Goal: Task Accomplishment & Management: Manage account settings

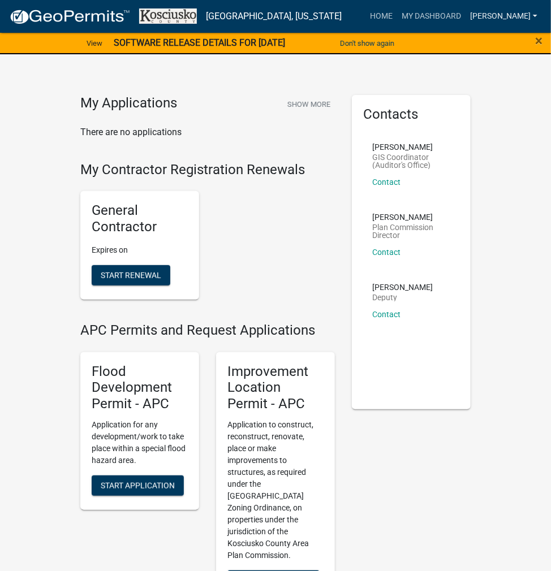
click at [501, 17] on link "[PERSON_NAME]" at bounding box center [503, 16] width 76 height 21
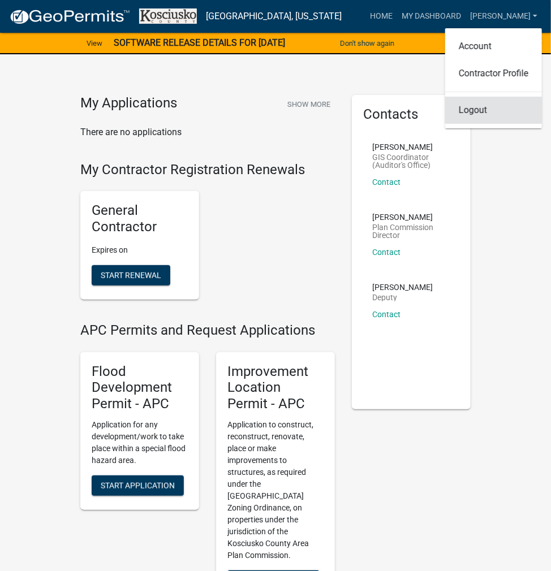
click at [476, 110] on link "Logout" at bounding box center [493, 110] width 97 height 27
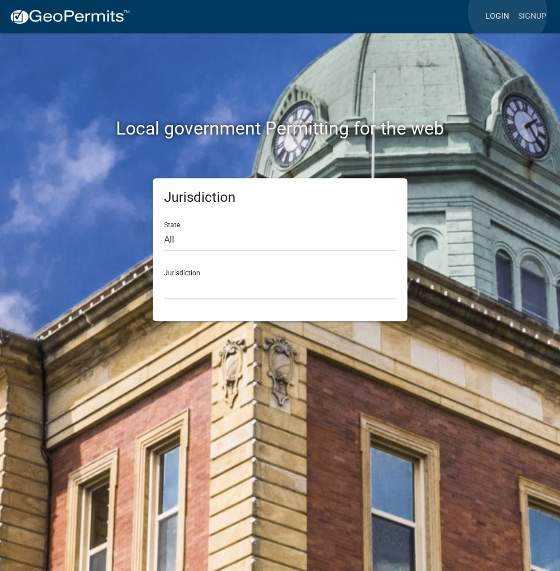
click at [507, 12] on link "Login" at bounding box center [497, 16] width 33 height 21
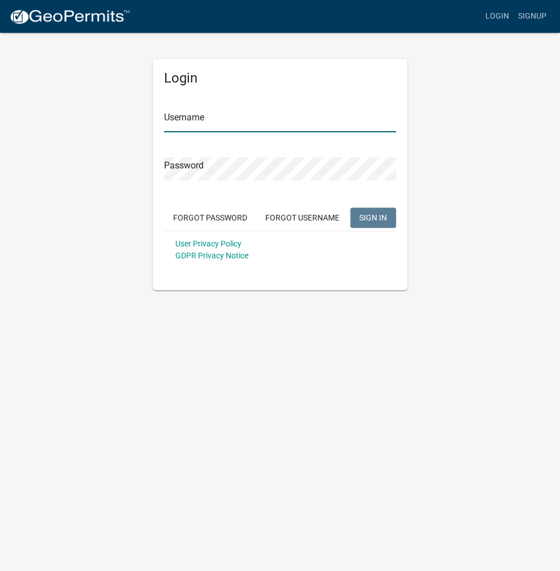
click at [235, 114] on input "Username" at bounding box center [280, 120] width 232 height 23
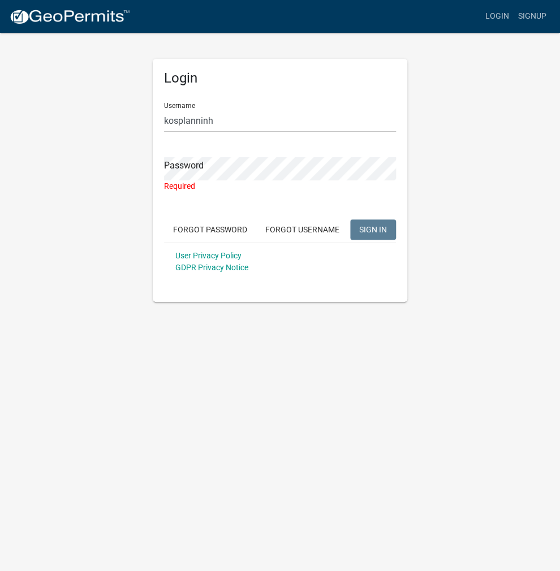
click at [269, 103] on div "Username [PERSON_NAME]" at bounding box center [280, 112] width 232 height 39
click at [247, 123] on input "kosplanninh" at bounding box center [280, 120] width 232 height 23
type input "kosplanning"
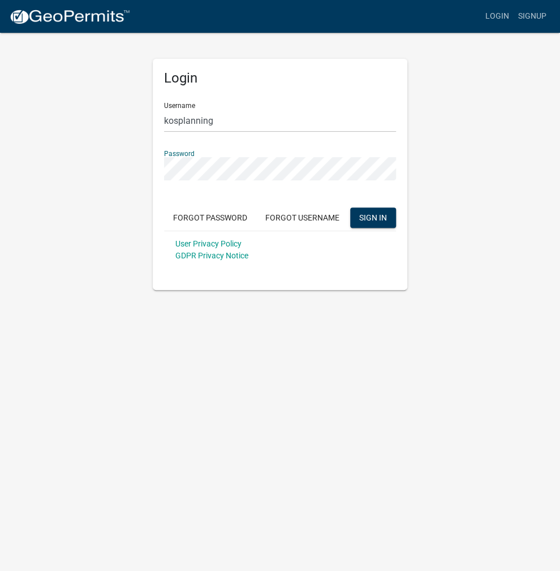
click at [350, 208] on button "SIGN IN" at bounding box center [373, 218] width 46 height 20
